Goal: Task Accomplishment & Management: Manage account settings

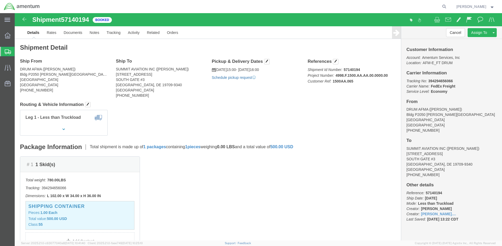
click link "Schedule pickup request"
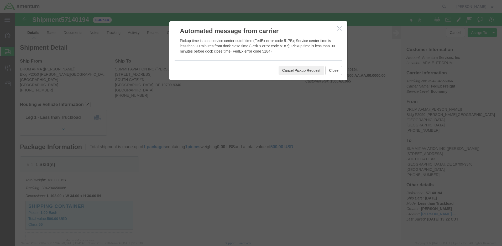
click button "Cancel Pickup Request"
click button "Close"
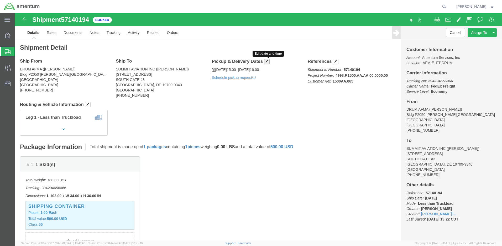
click span "button"
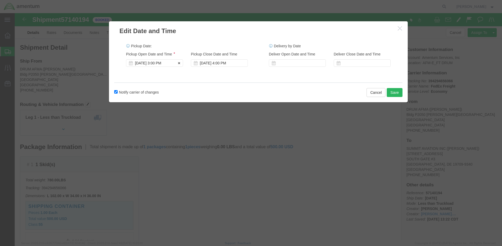
click div "[DATE] 3:00 PM"
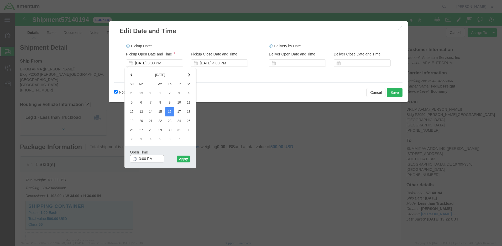
click input "3:00 PM"
click input "7:00 PM"
type input "7:00 AM"
click button "Apply"
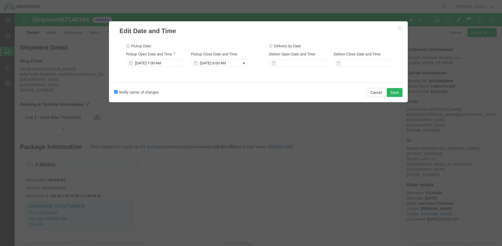
click div "[DATE] 8:00 AM"
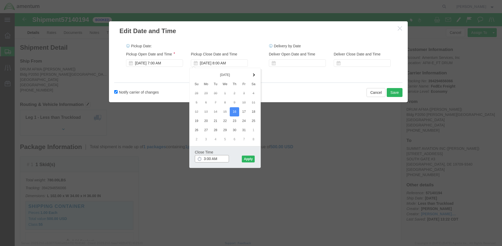
click input "3:00 AM"
type input "3:00 PM"
click button "Apply"
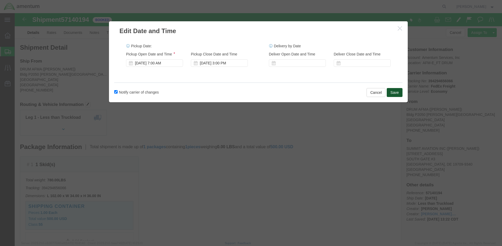
click button "Save"
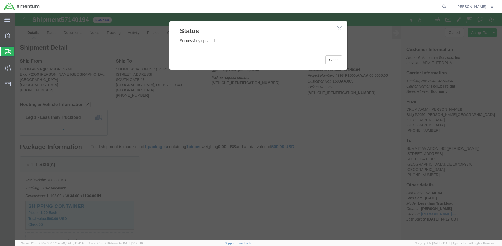
click icon "button"
